Goal: Task Accomplishment & Management: Complete application form

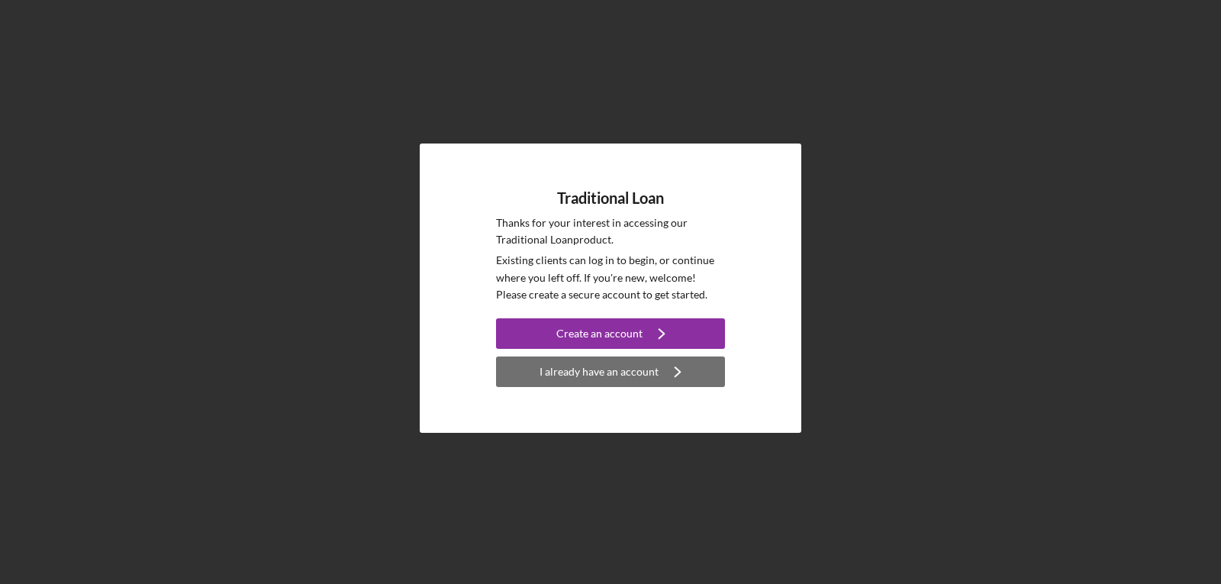
click at [608, 370] on div "I already have an account" at bounding box center [599, 371] width 119 height 31
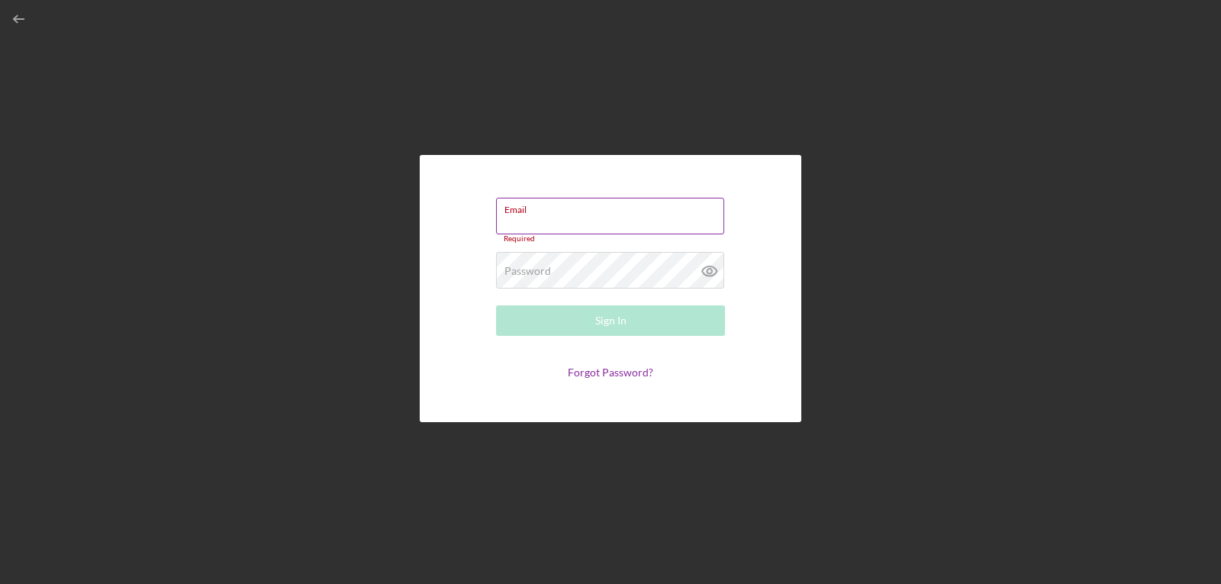
click at [563, 218] on div "Email Required" at bounding box center [610, 221] width 229 height 46
click at [596, 221] on input "Email" at bounding box center [610, 216] width 228 height 37
type input "[EMAIL_ADDRESS][DOMAIN_NAME]"
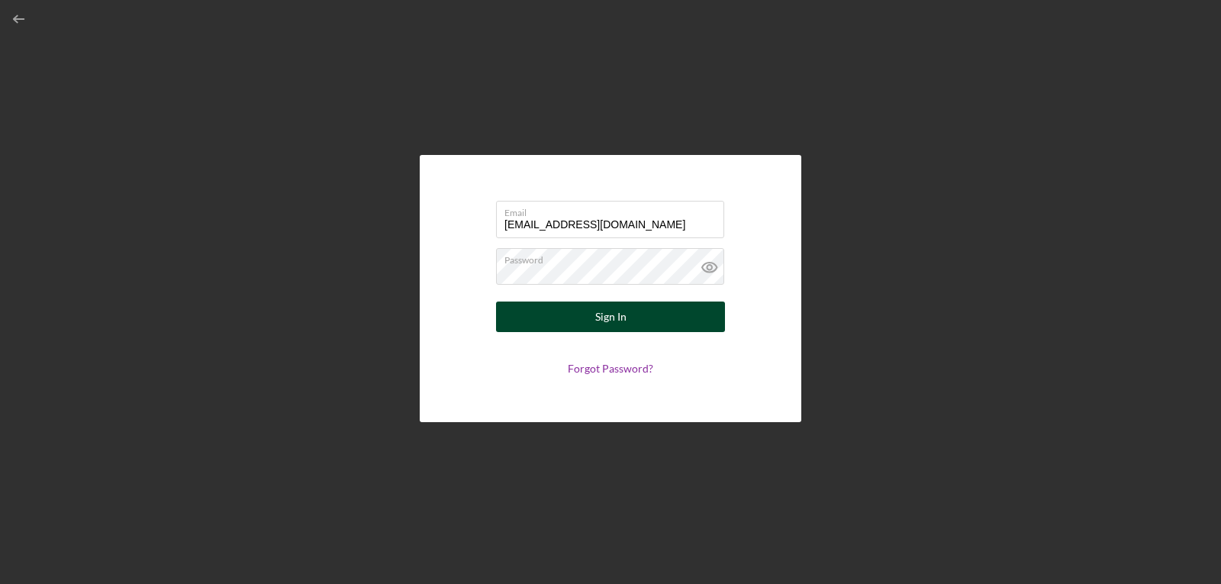
click at [581, 326] on button "Sign In" at bounding box center [610, 316] width 229 height 31
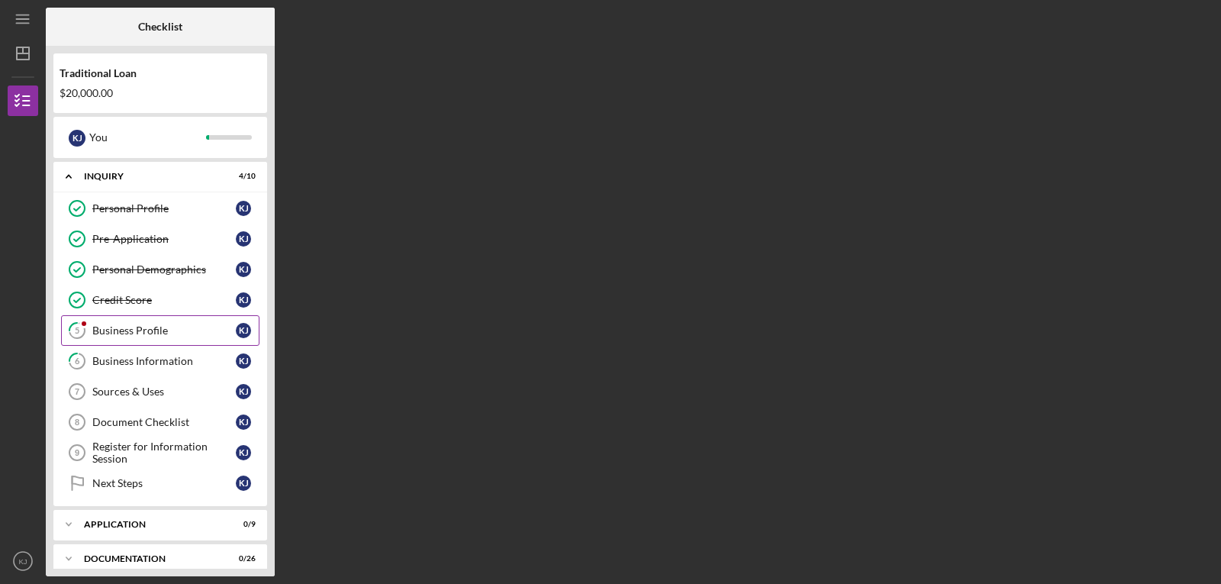
click at [139, 327] on div "Business Profile" at bounding box center [163, 330] width 143 height 12
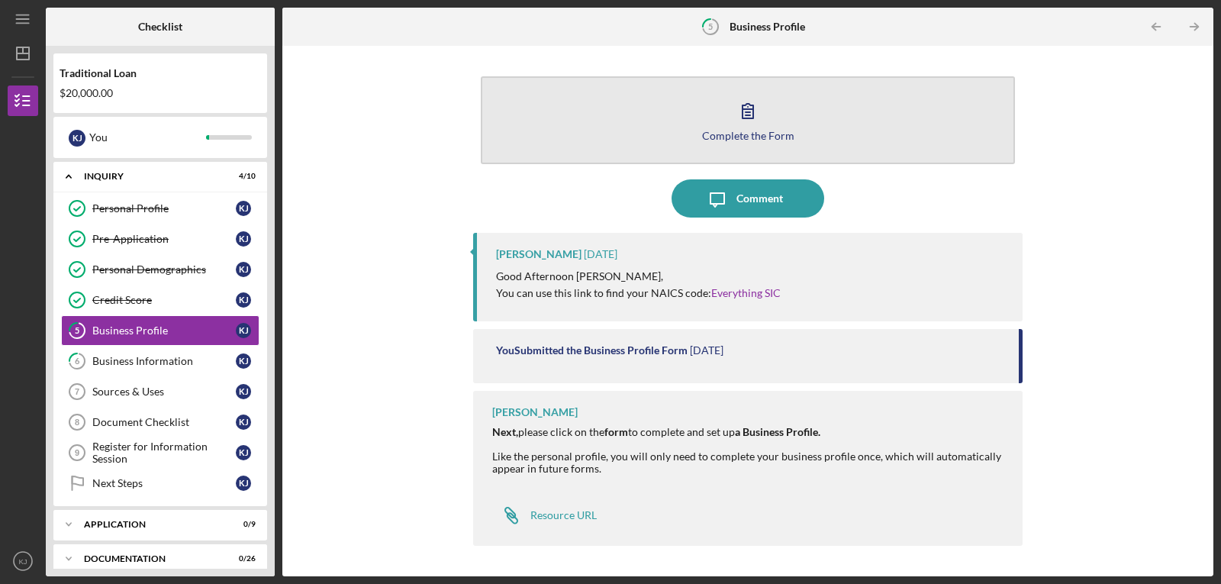
click at [746, 117] on icon "button" at bounding box center [748, 111] width 38 height 38
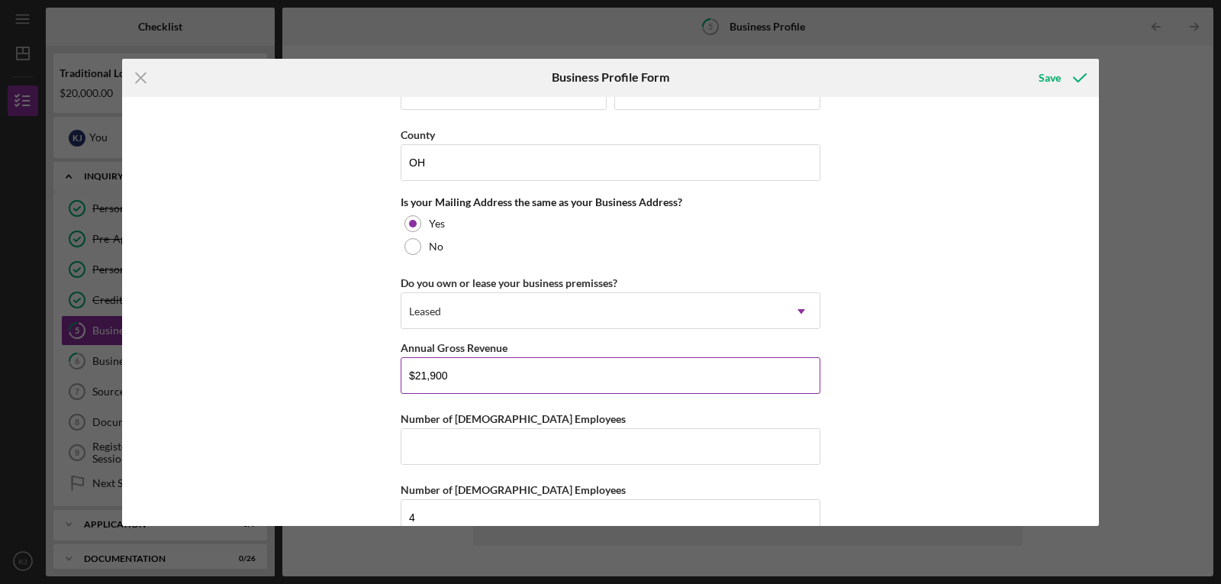
scroll to position [1131, 0]
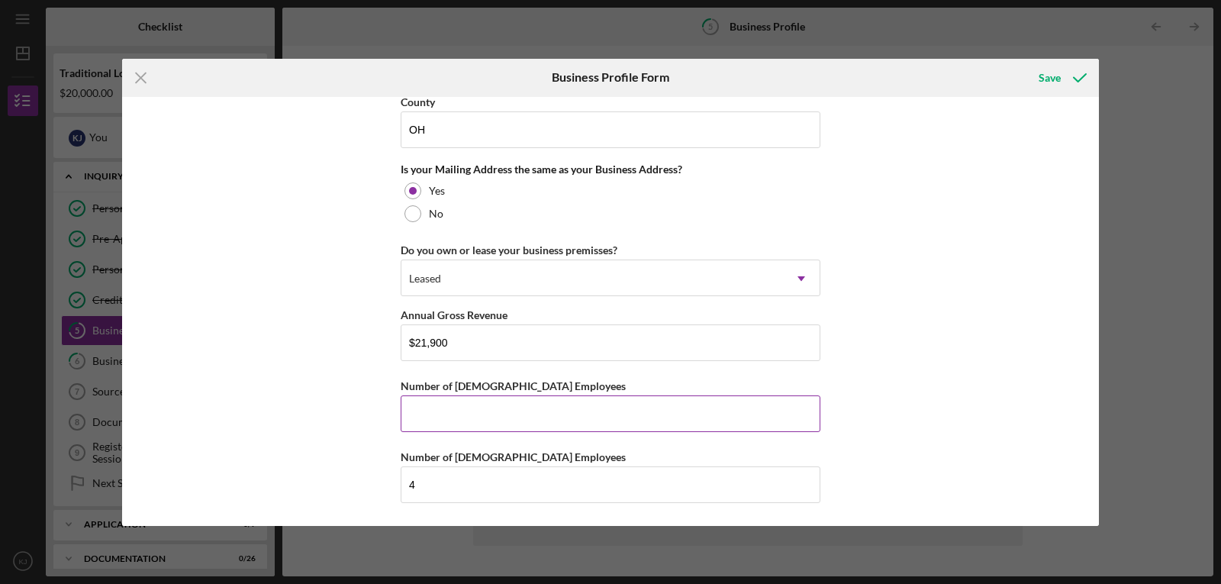
click at [486, 411] on input "Number of [DEMOGRAPHIC_DATA] Employees" at bounding box center [611, 413] width 420 height 37
type input "0"
click at [1054, 82] on div "Save" at bounding box center [1050, 78] width 22 height 31
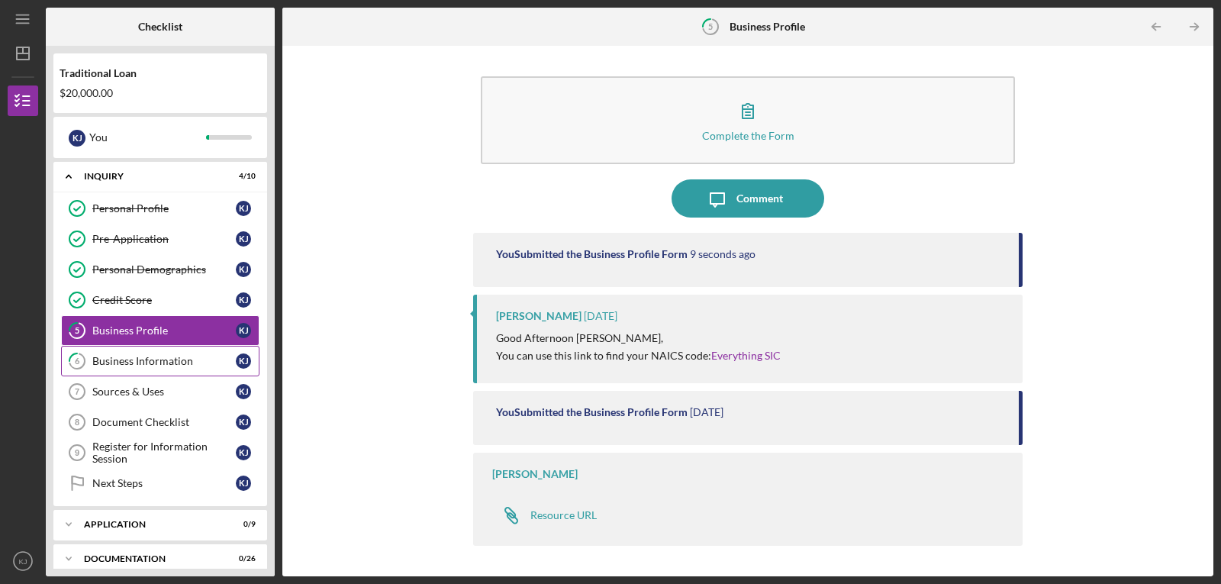
click at [186, 363] on div "Business Information" at bounding box center [163, 361] width 143 height 12
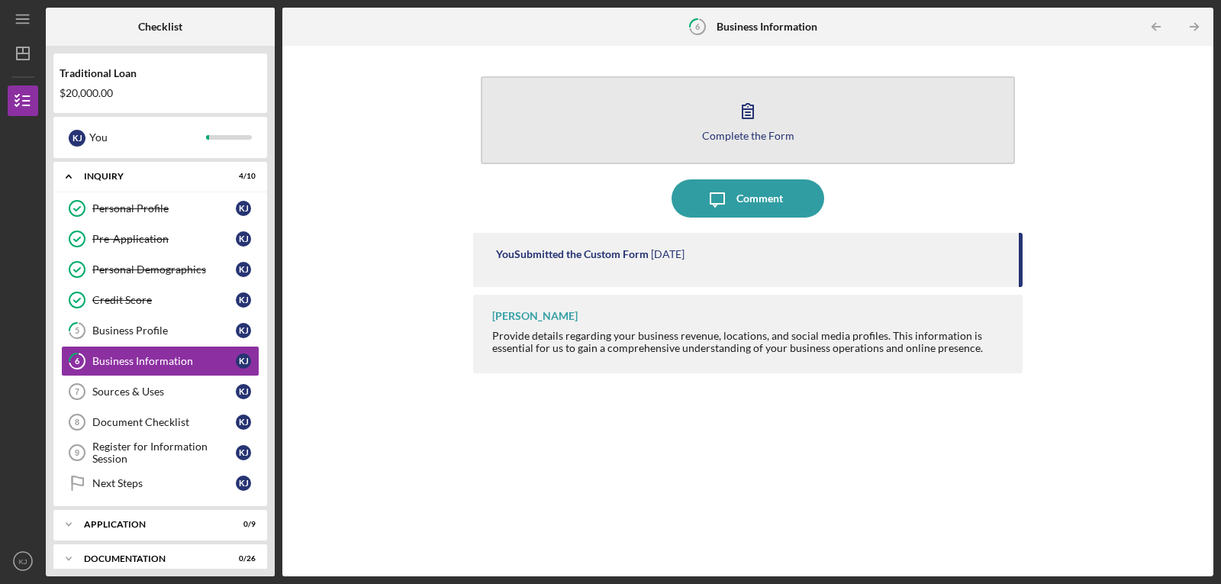
click at [737, 110] on icon "button" at bounding box center [748, 111] width 38 height 38
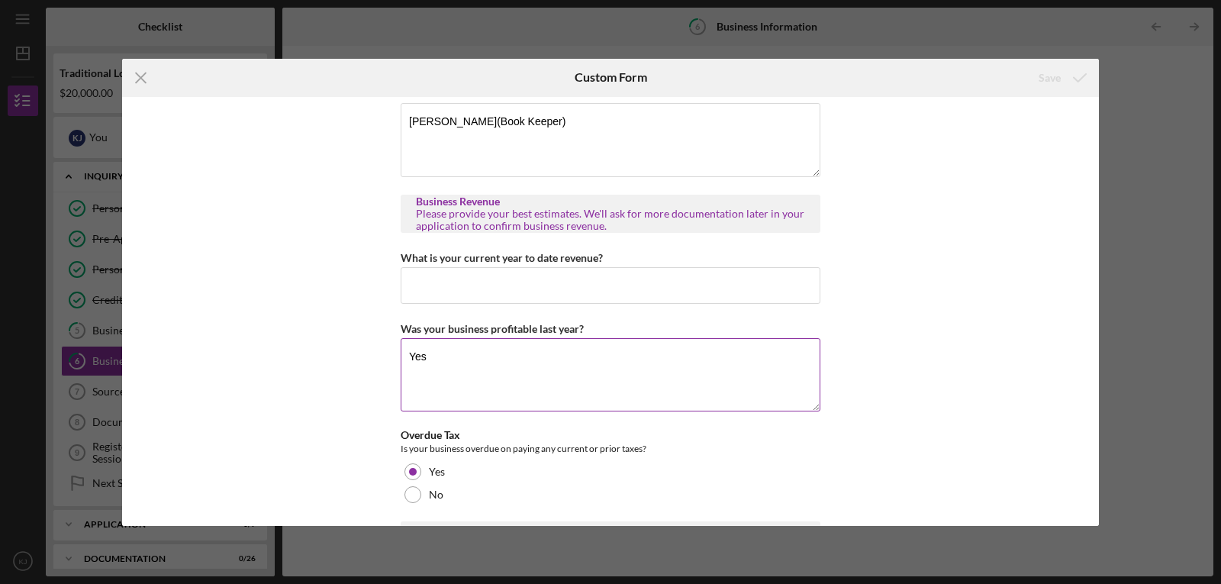
scroll to position [382, 0]
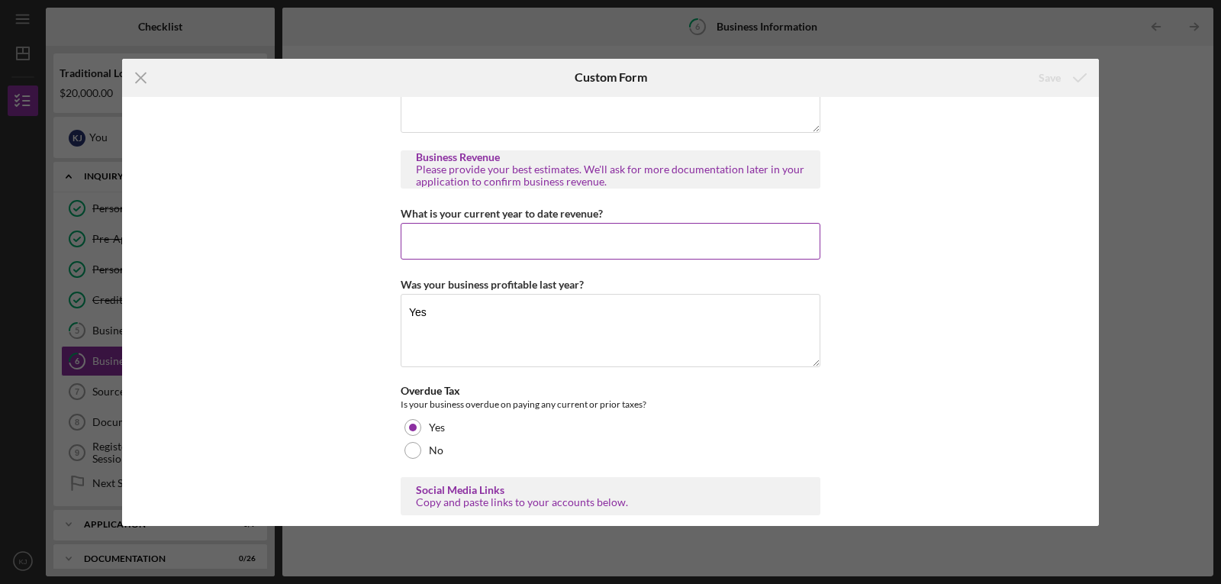
click at [510, 256] on input "What is your current year to date revenue?" at bounding box center [611, 241] width 420 height 37
type input "$0.00"
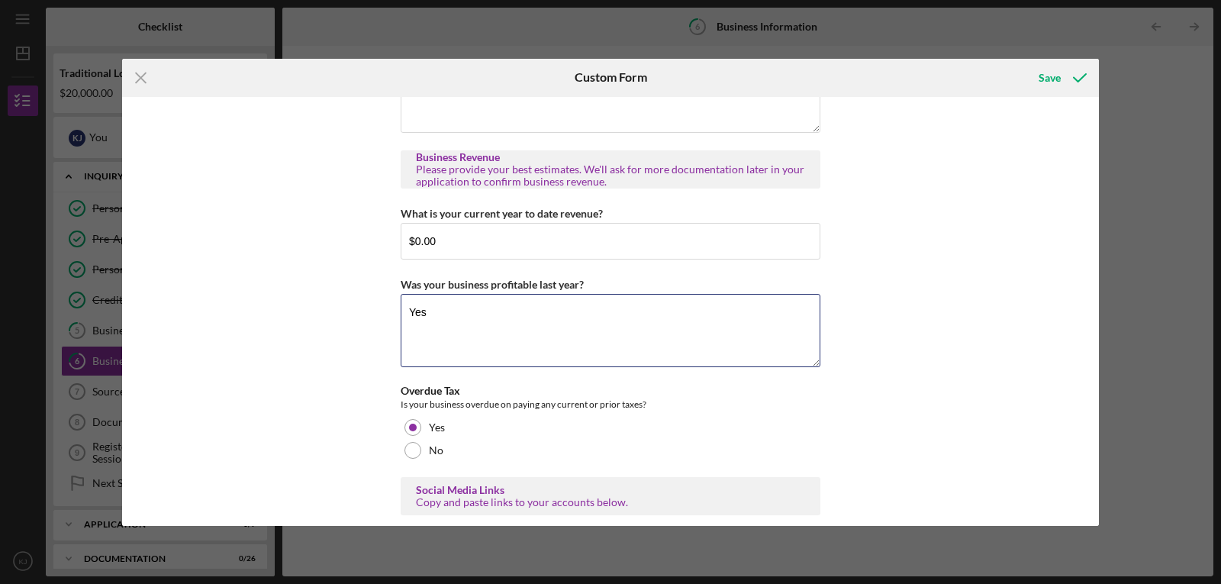
drag, startPoint x: 454, startPoint y: 330, endPoint x: 388, endPoint y: 309, distance: 69.8
click at [390, 319] on div "Business Description What products or services do you sell, who are your custom…" at bounding box center [610, 311] width 977 height 429
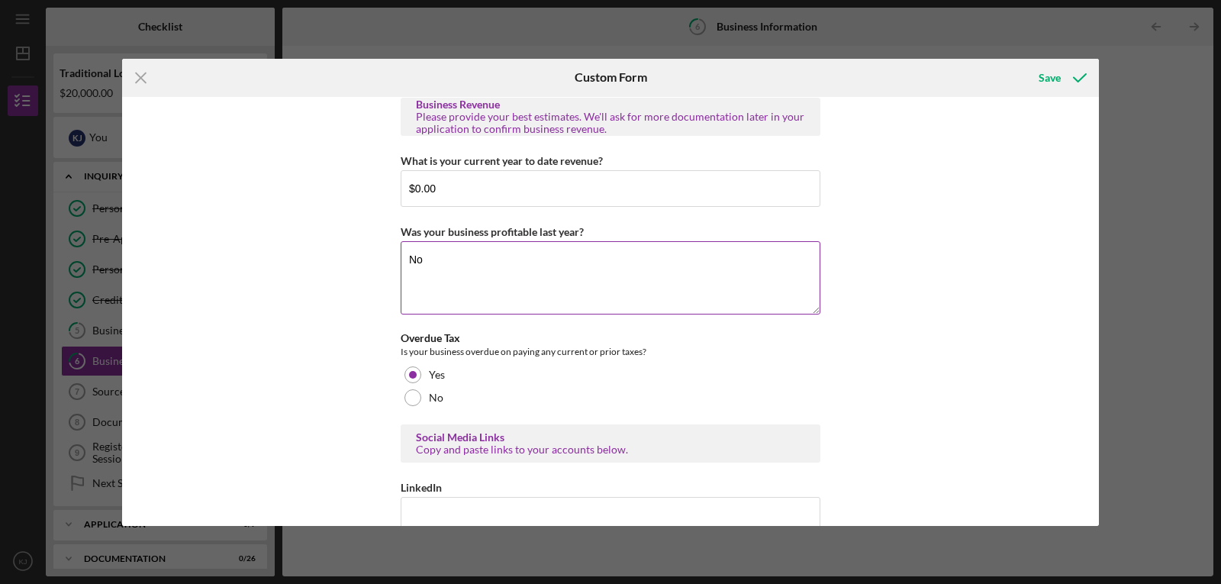
scroll to position [458, 0]
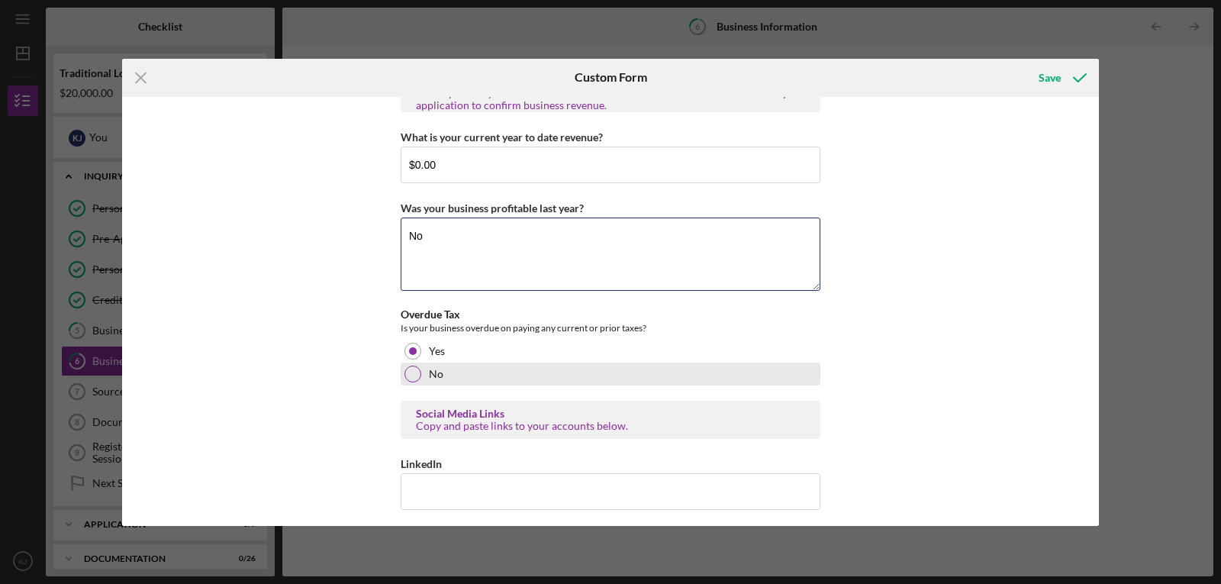
type textarea "No"
click at [412, 382] on div at bounding box center [413, 374] width 17 height 17
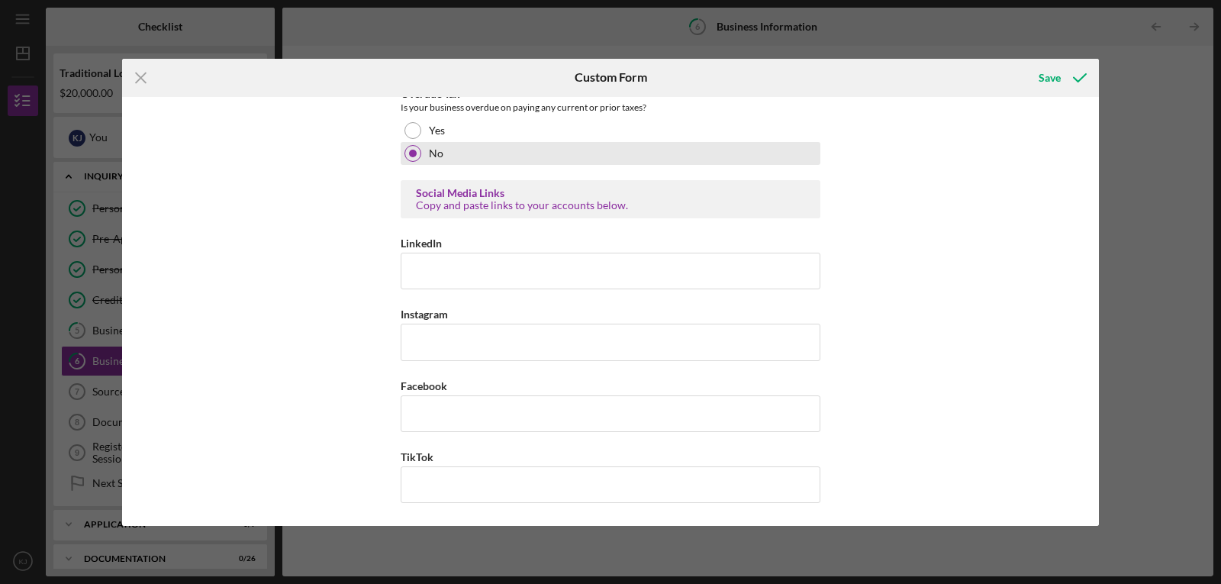
scroll to position [690, 0]
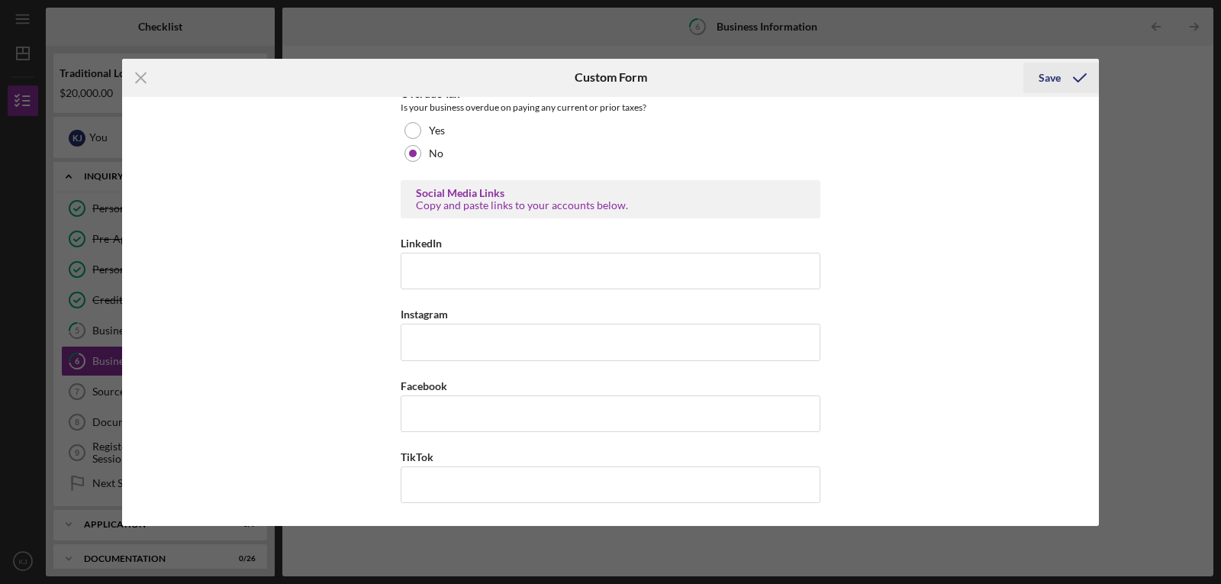
click at [1044, 79] on div "Save" at bounding box center [1050, 78] width 22 height 31
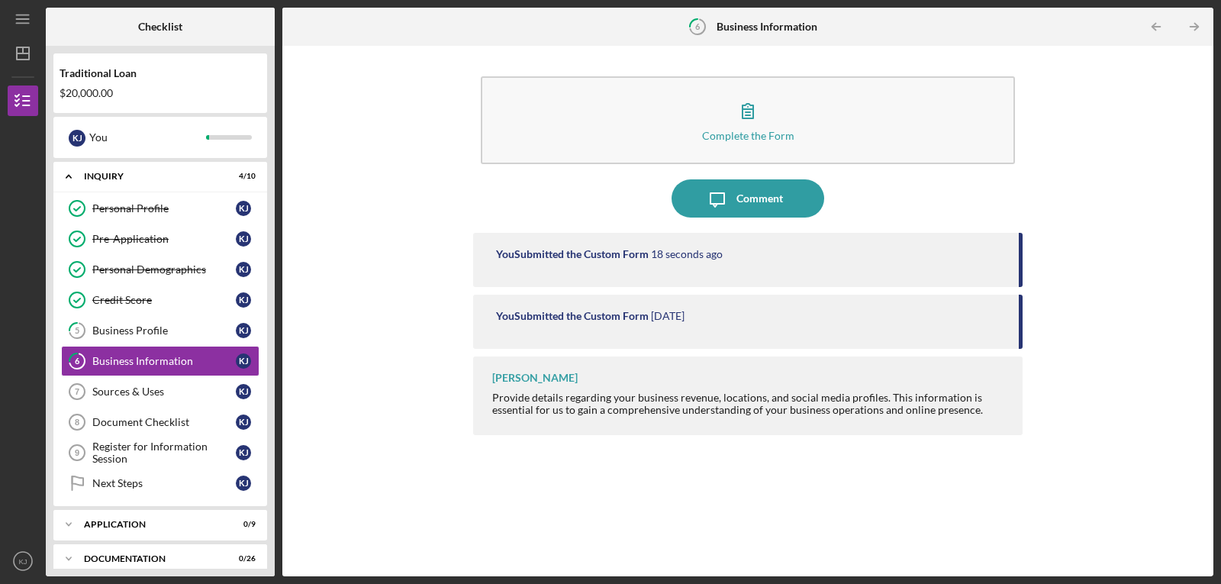
click at [617, 262] on div "You Submitted the Custom Form 18 seconds ago" at bounding box center [748, 260] width 550 height 54
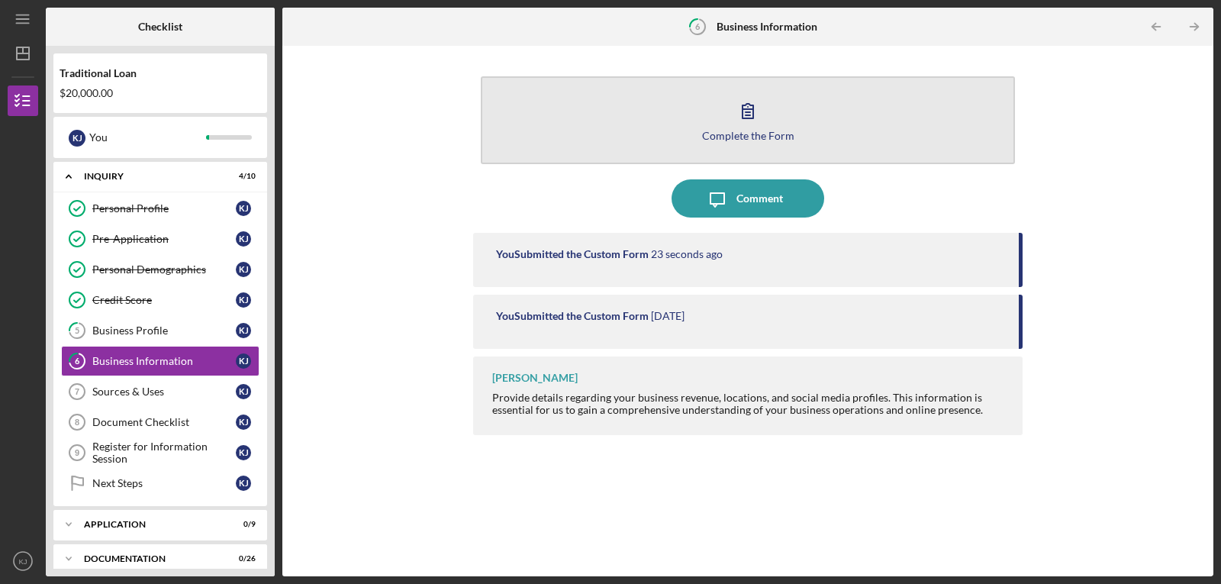
click at [739, 121] on icon "button" at bounding box center [748, 111] width 38 height 38
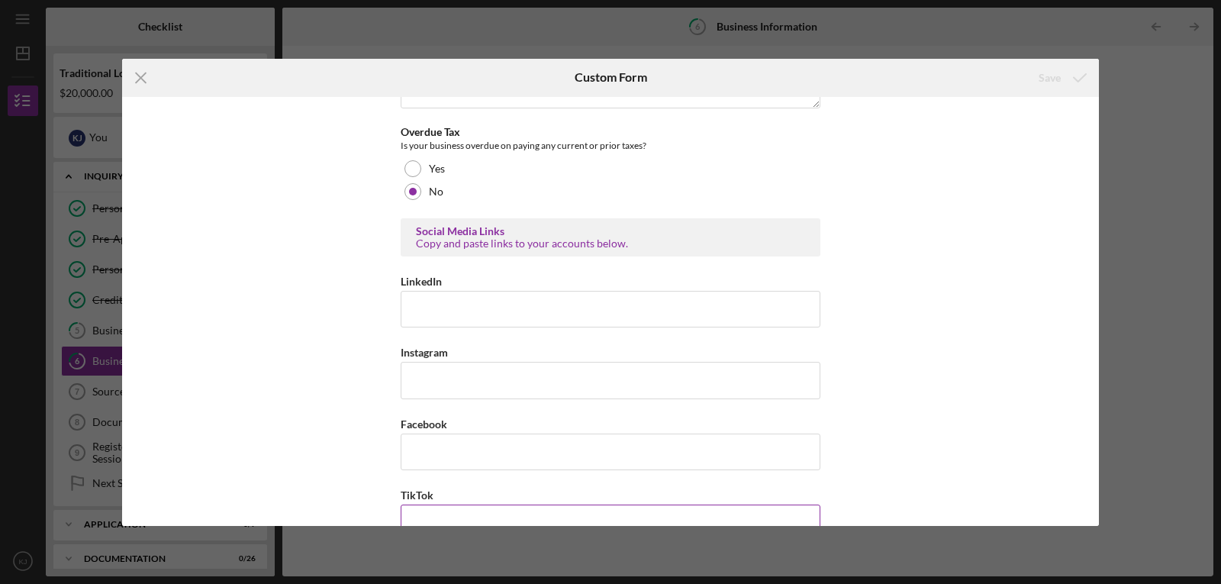
scroll to position [614, 0]
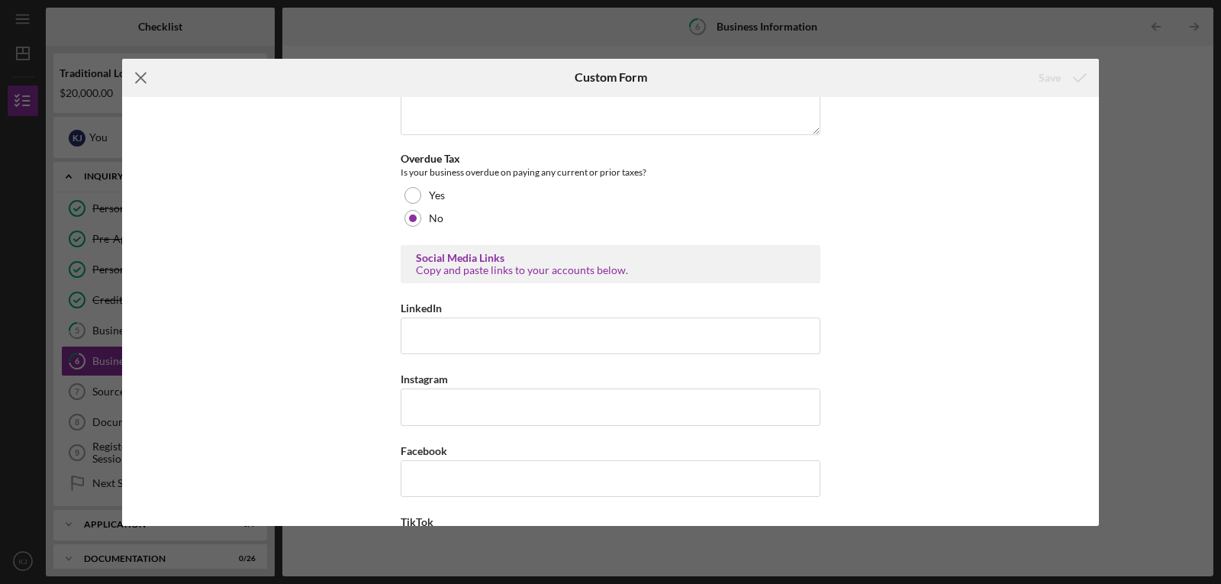
click at [147, 80] on icon "Icon/Menu Close" at bounding box center [141, 78] width 38 height 38
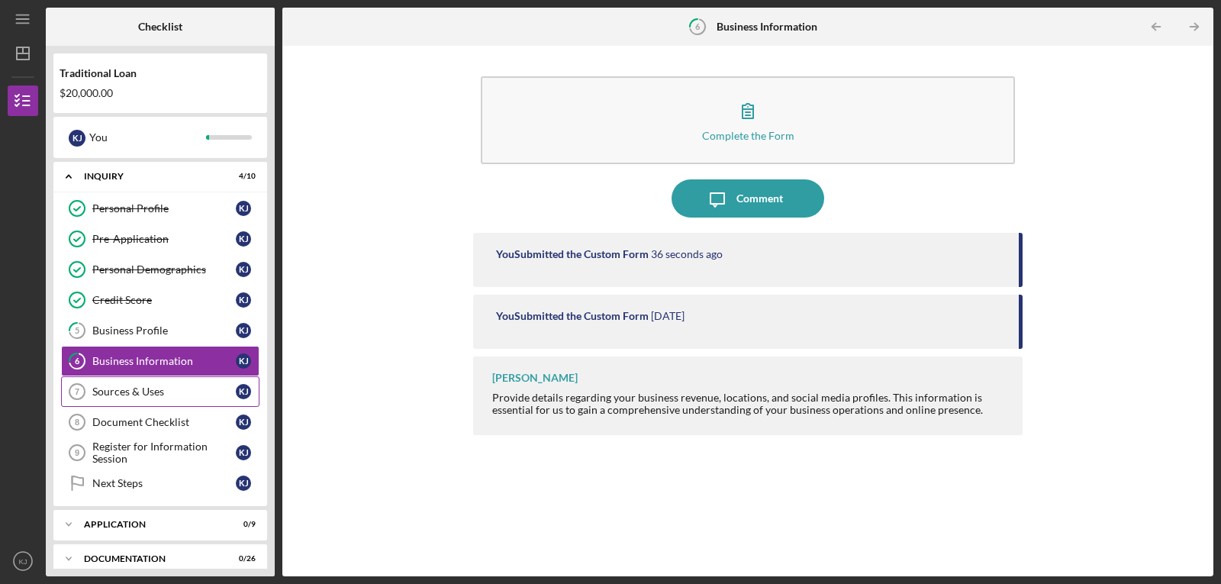
click at [164, 396] on div "Sources & Uses" at bounding box center [163, 391] width 143 height 12
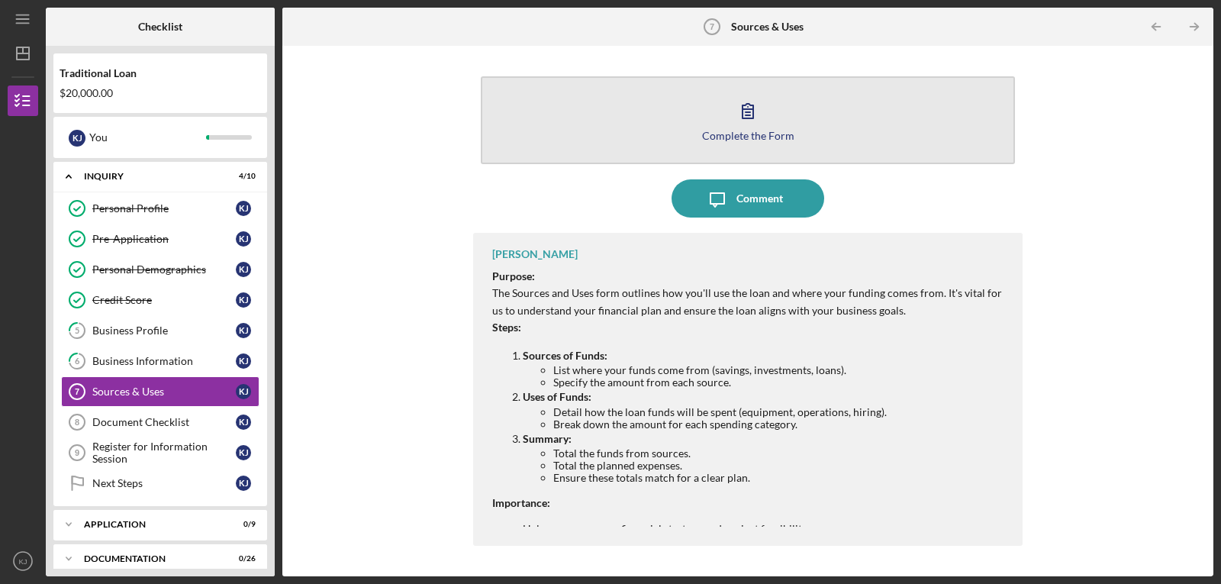
click at [775, 130] on div "Complete the Form" at bounding box center [748, 135] width 92 height 11
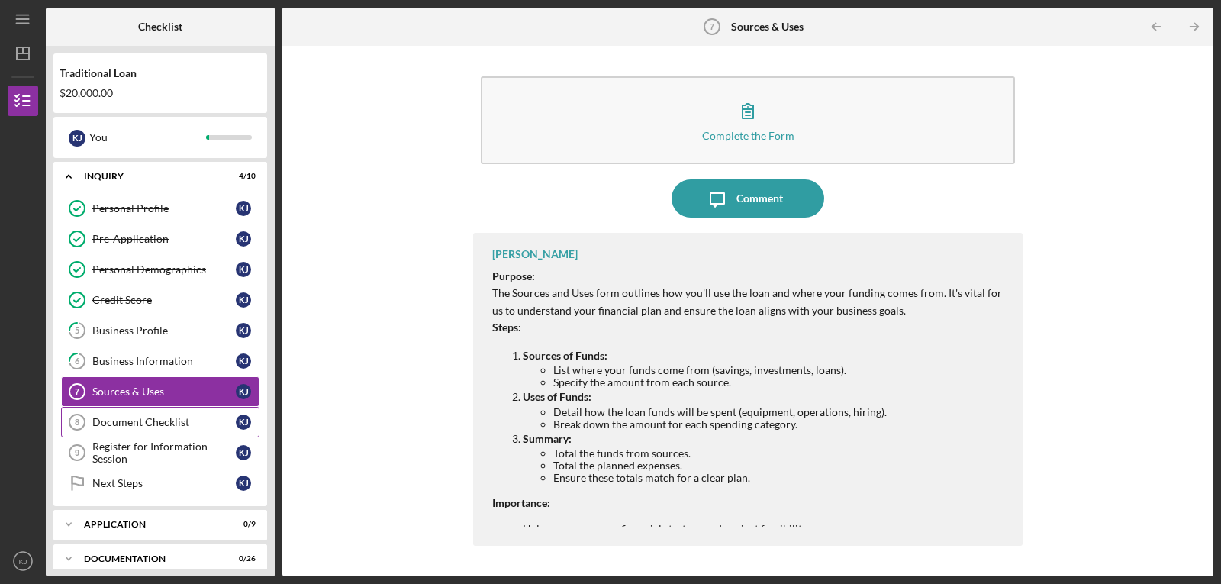
click at [172, 424] on div "Document Checklist" at bounding box center [163, 422] width 143 height 12
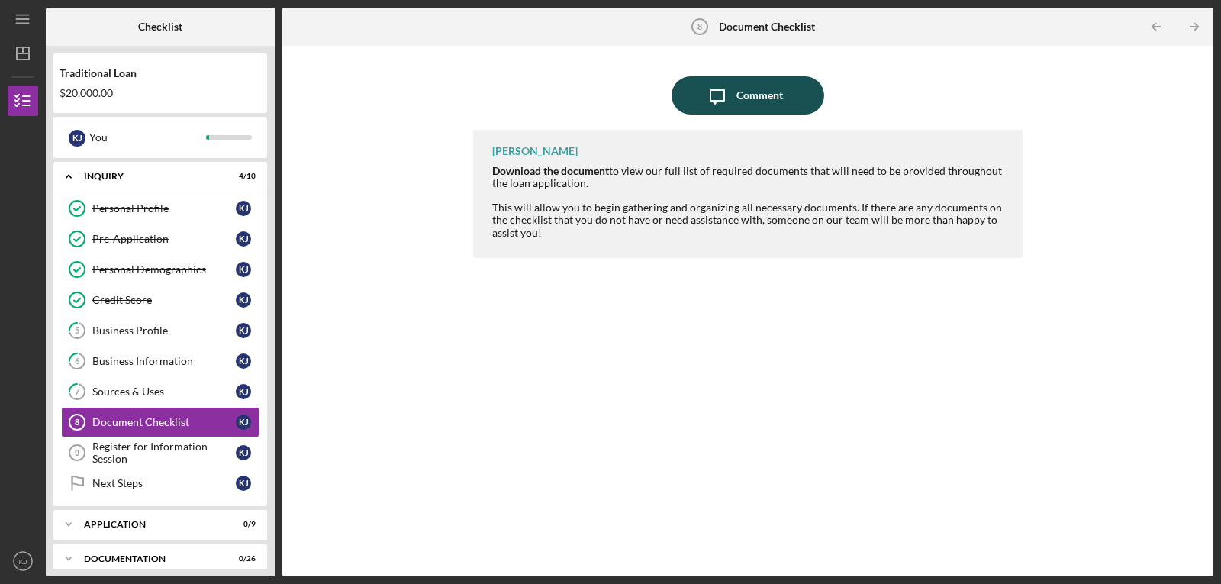
click at [729, 98] on icon "Icon/Message" at bounding box center [717, 95] width 38 height 38
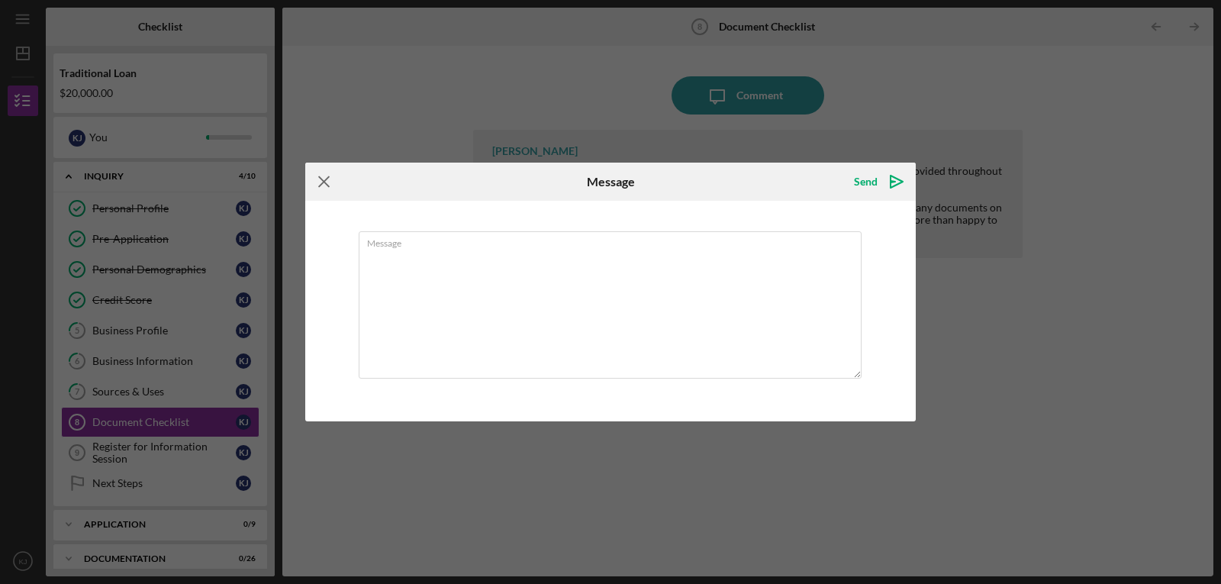
click at [318, 180] on icon "Icon/Menu Close" at bounding box center [324, 182] width 38 height 38
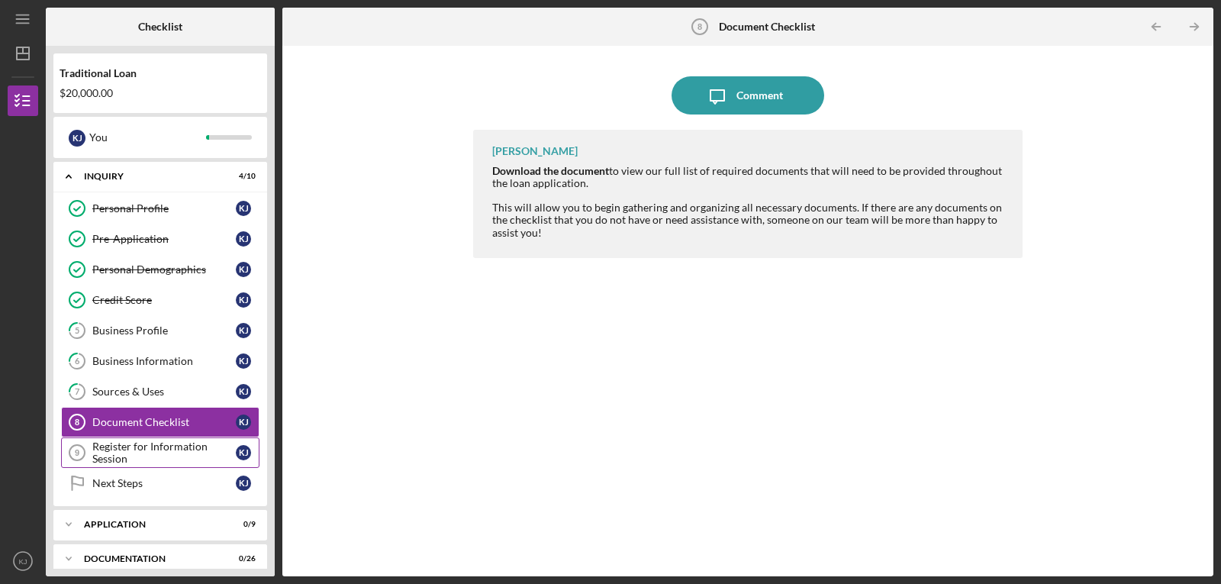
click at [174, 450] on div "Register for Information Session" at bounding box center [163, 452] width 143 height 24
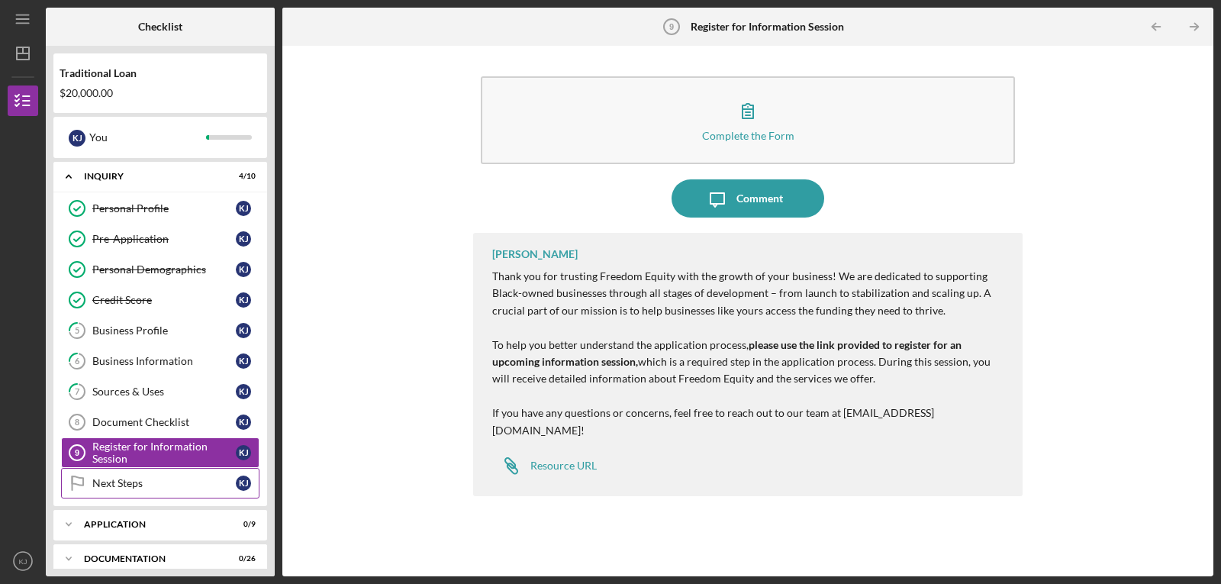
click at [208, 486] on div "Next Steps" at bounding box center [163, 483] width 143 height 12
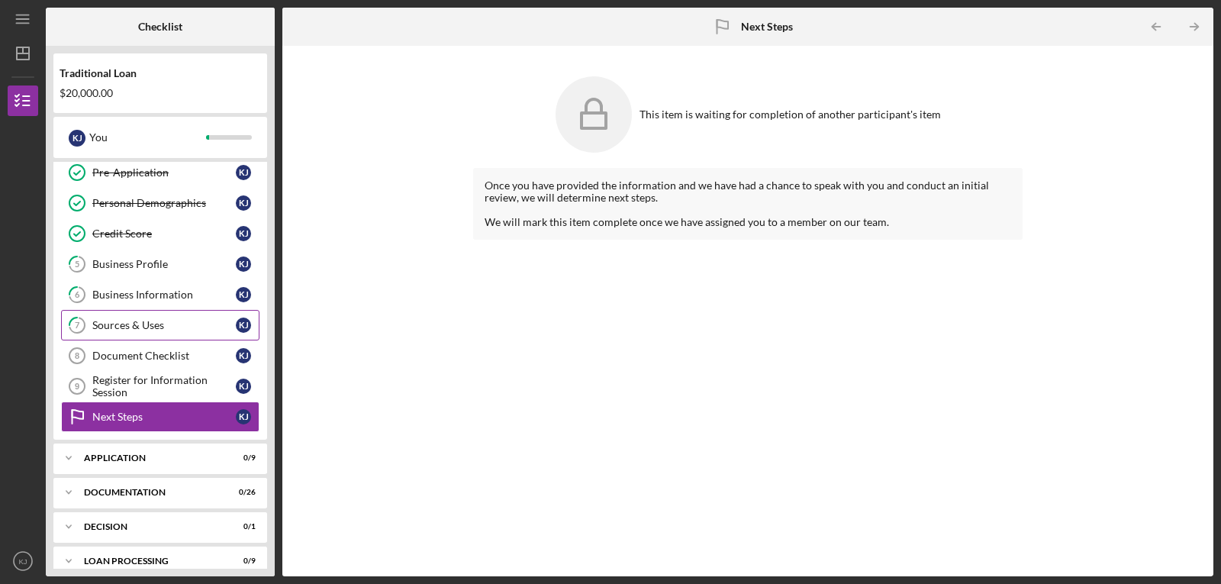
scroll to position [151, 0]
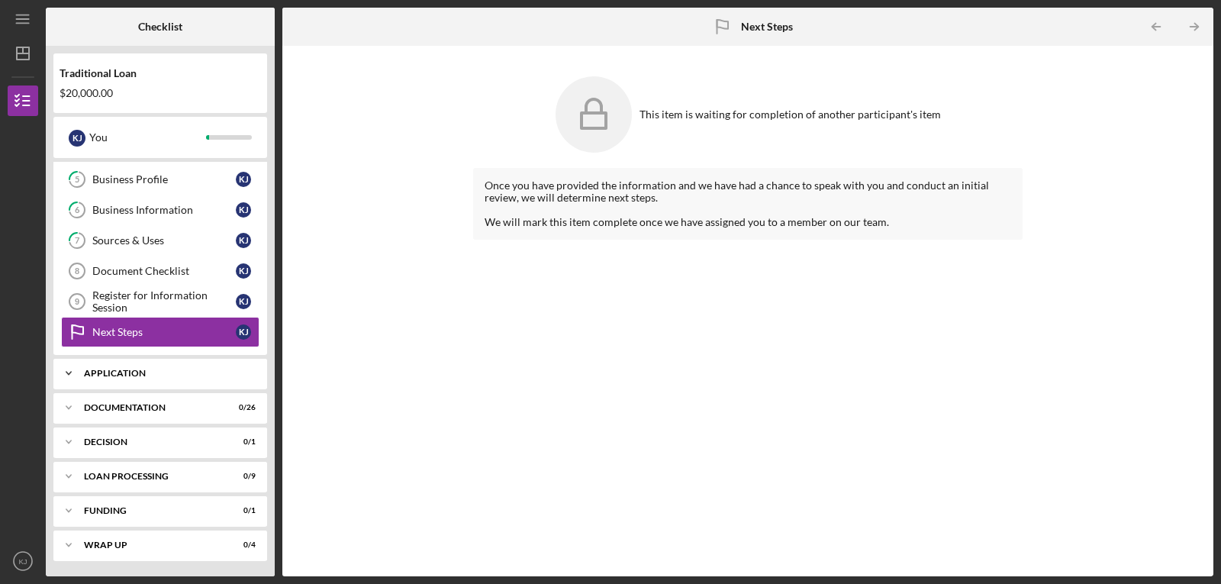
click at [184, 374] on div "Application" at bounding box center [166, 373] width 164 height 9
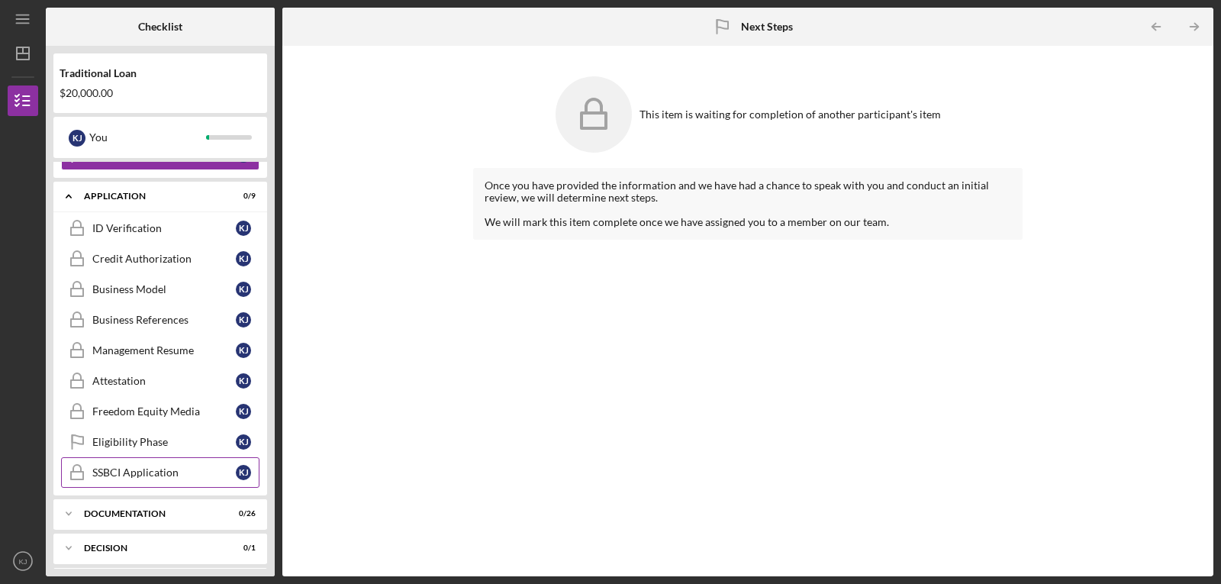
scroll to position [304, 0]
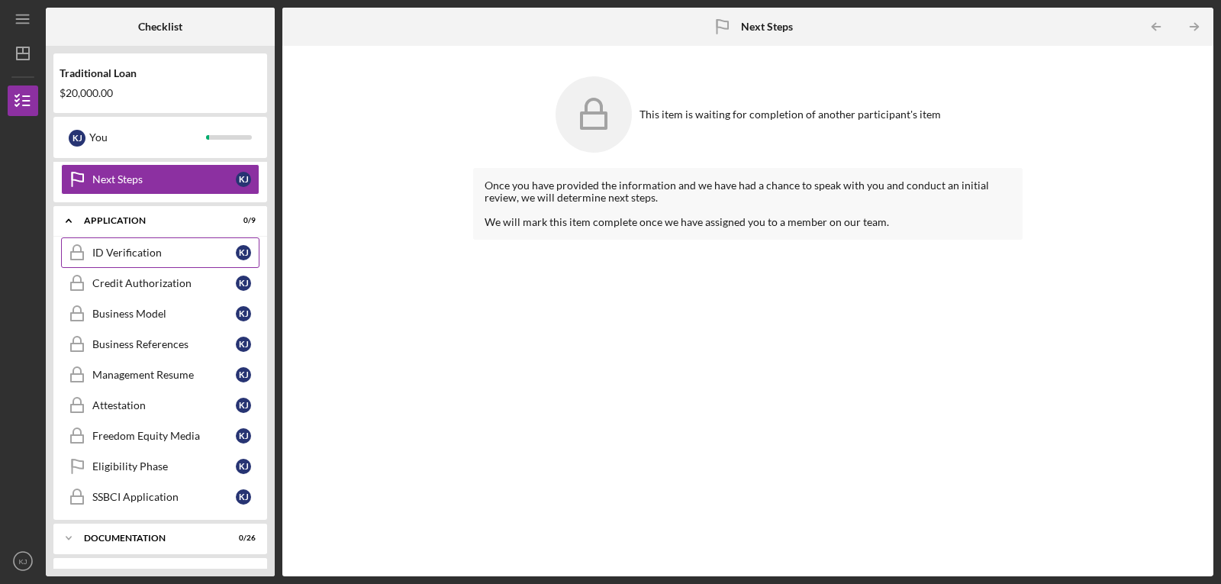
click at [145, 256] on div "ID Verification" at bounding box center [163, 253] width 143 height 12
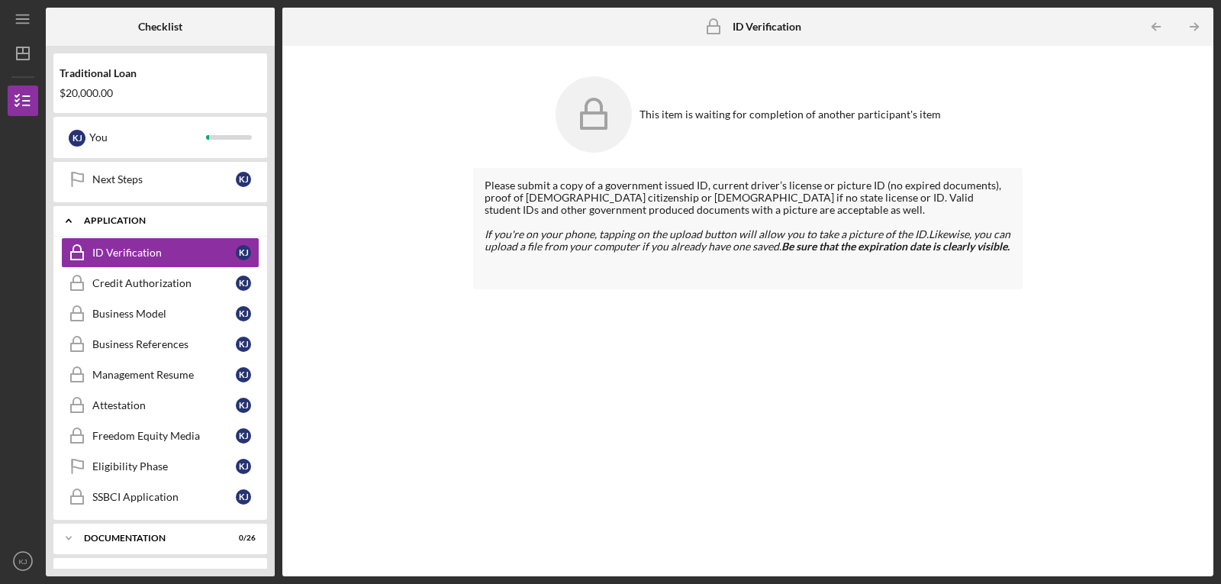
click at [91, 225] on div "Icon/Expander Application 0 / 9" at bounding box center [160, 220] width 214 height 31
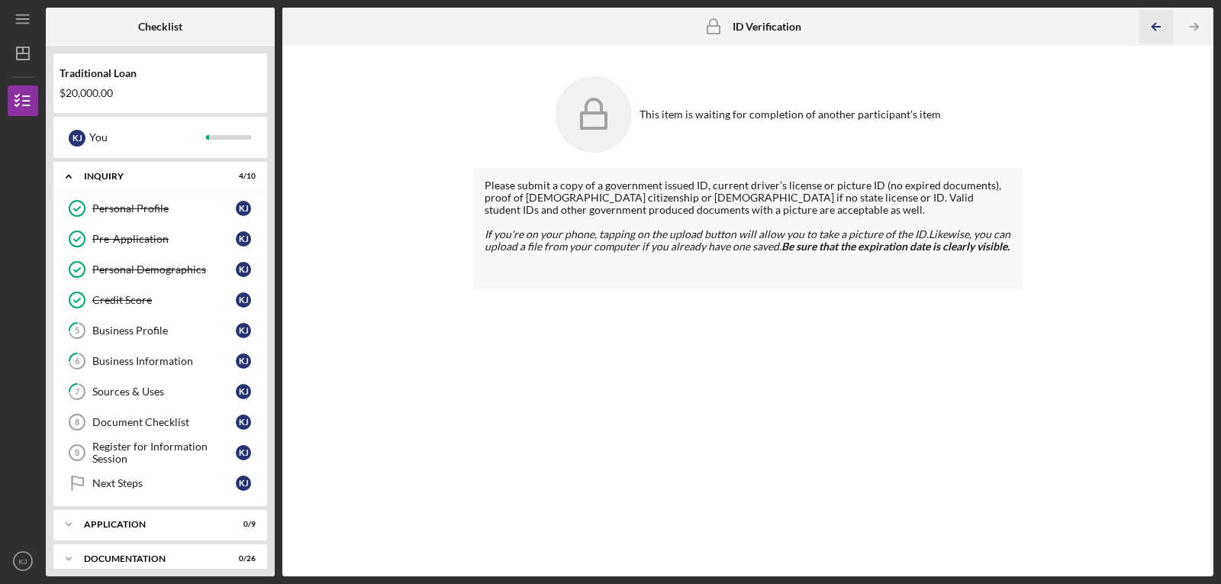
click at [1164, 28] on icon "Icon/Table Pagination Arrow" at bounding box center [1157, 27] width 34 height 34
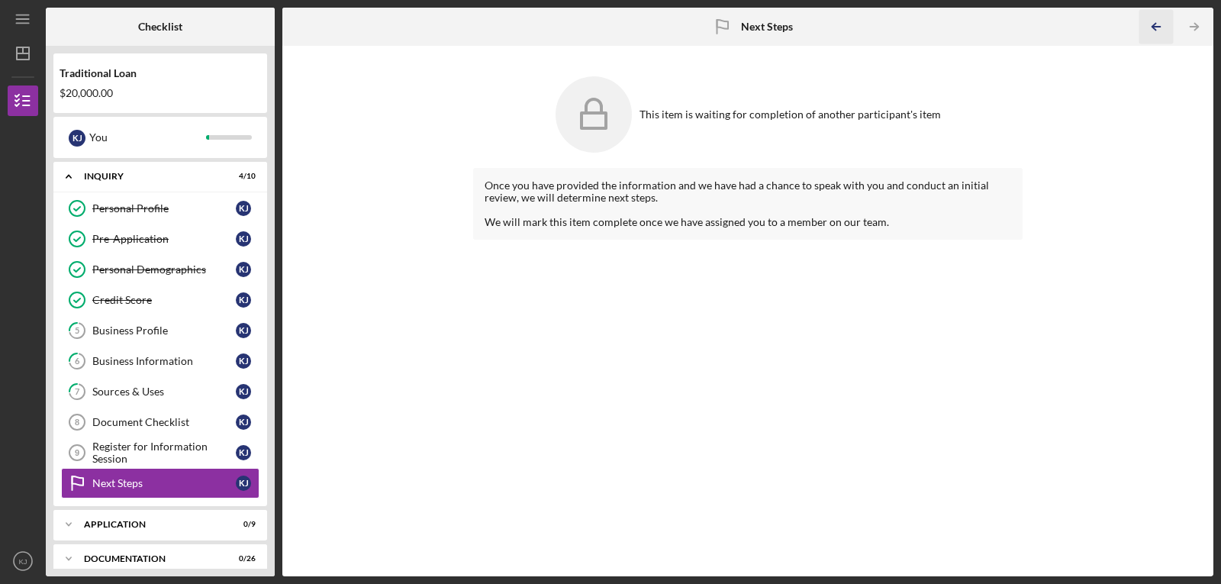
click at [1155, 33] on icon "Icon/Table Pagination Arrow" at bounding box center [1157, 27] width 34 height 34
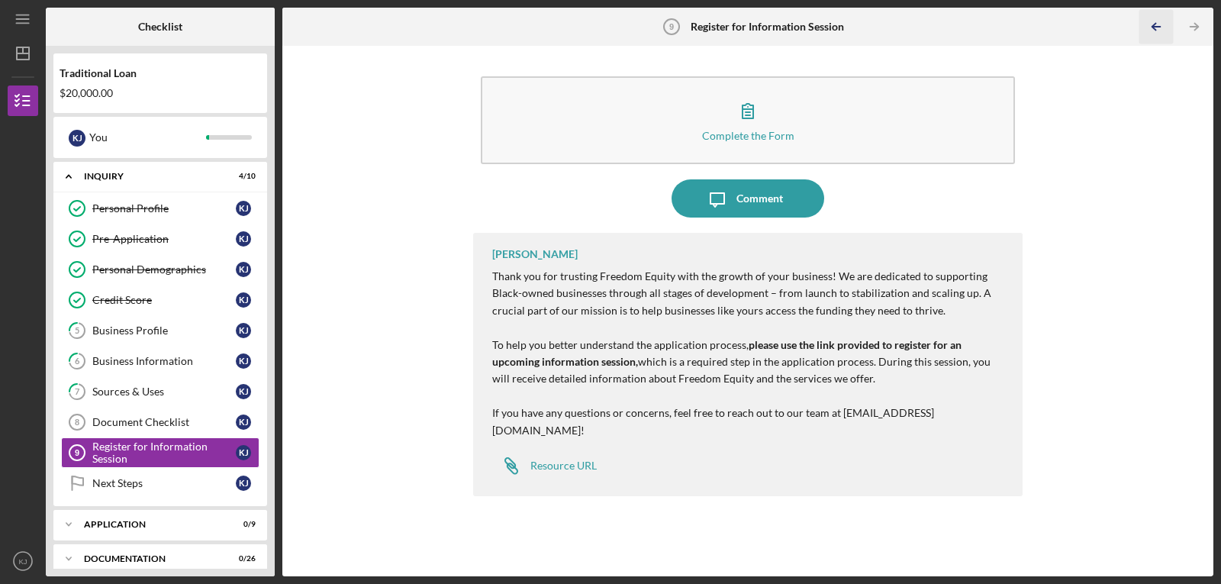
click at [1150, 33] on icon "Icon/Table Pagination Arrow" at bounding box center [1157, 27] width 34 height 34
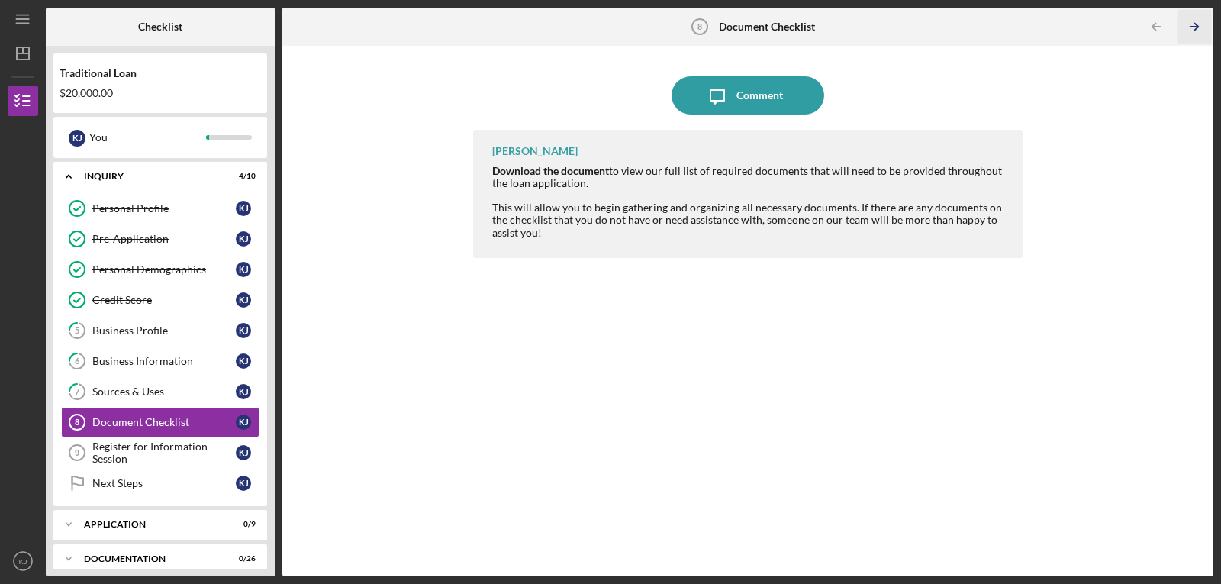
click at [1192, 30] on icon "Icon/Table Pagination Arrow" at bounding box center [1195, 27] width 34 height 34
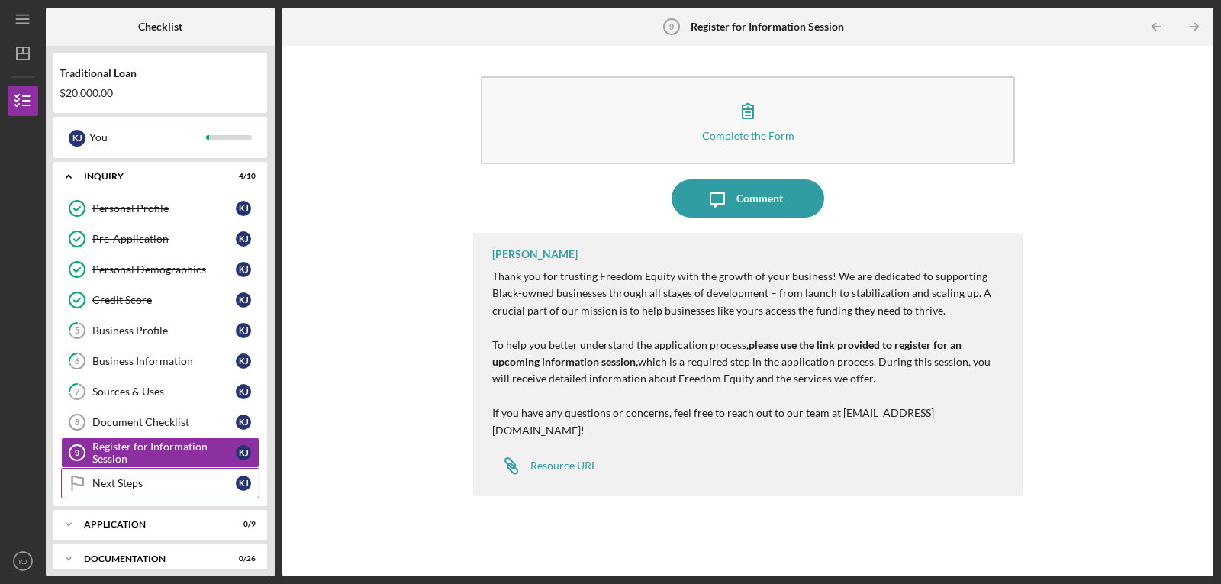
click at [176, 489] on div "Next Steps" at bounding box center [163, 483] width 143 height 12
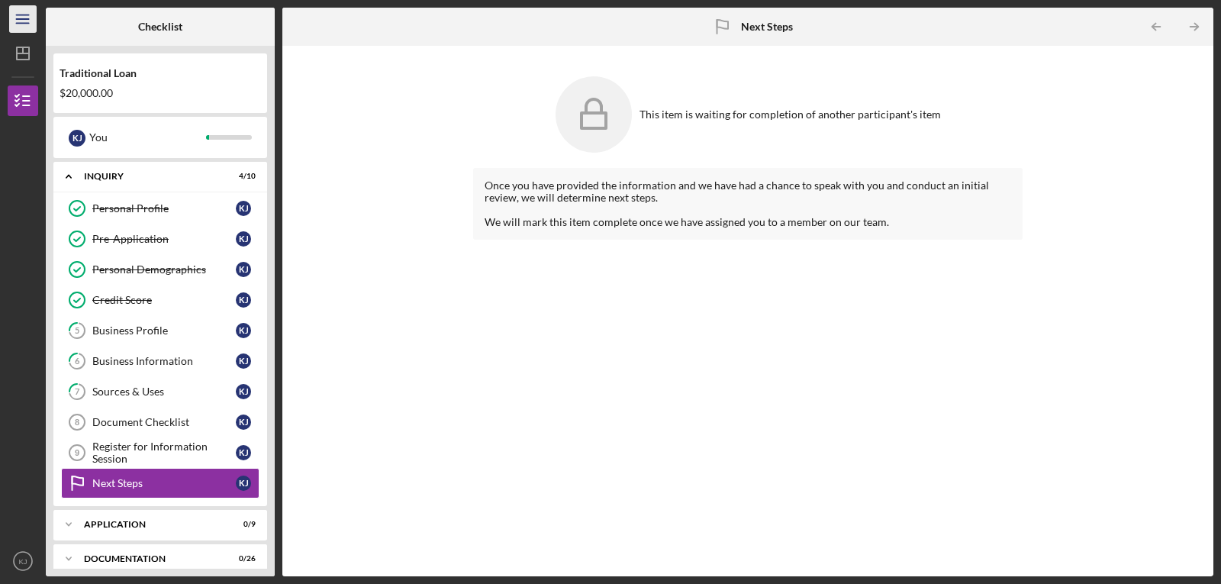
click at [27, 23] on line "button" at bounding box center [22, 23] width 12 height 0
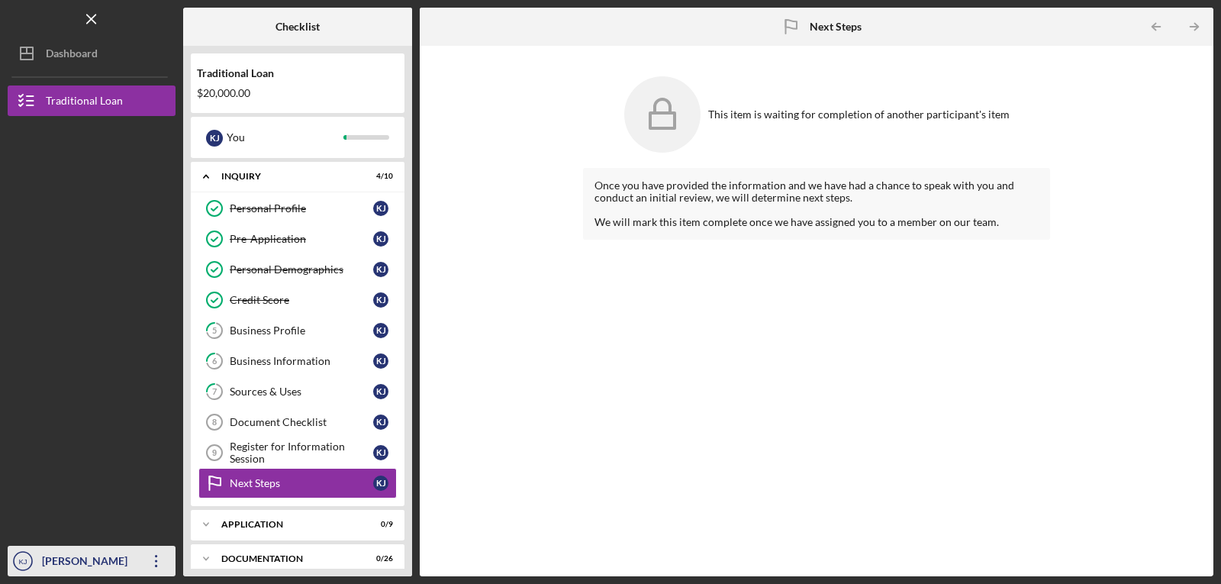
click at [163, 562] on icon "Icon/Overflow" at bounding box center [156, 561] width 38 height 38
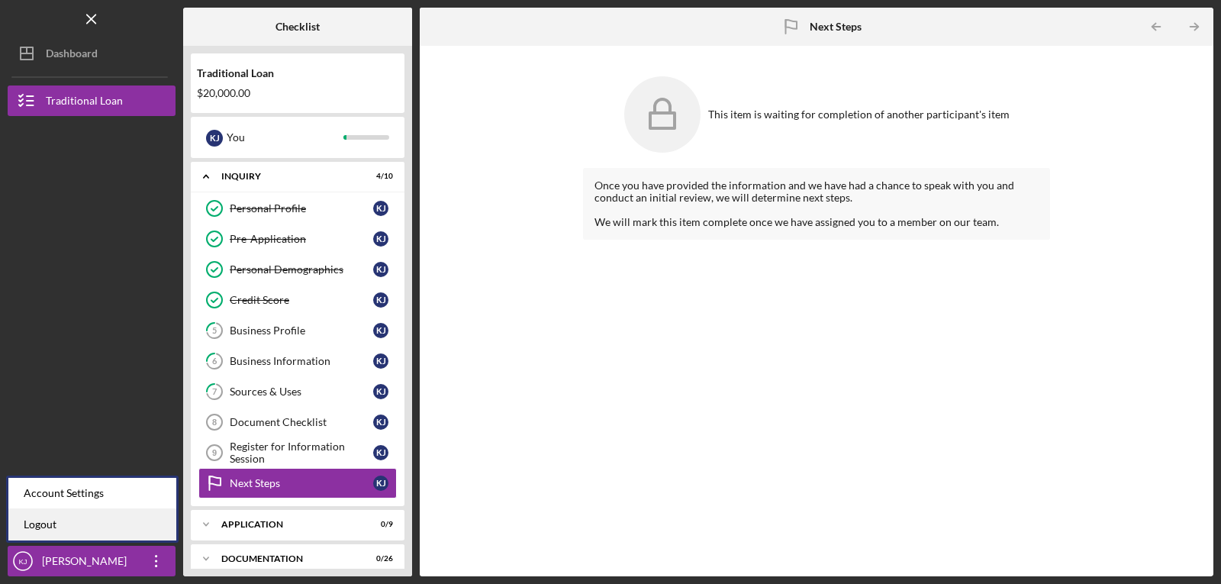
click at [107, 527] on link "Logout" at bounding box center [92, 524] width 168 height 31
